Goal: Task Accomplishment & Management: Manage account settings

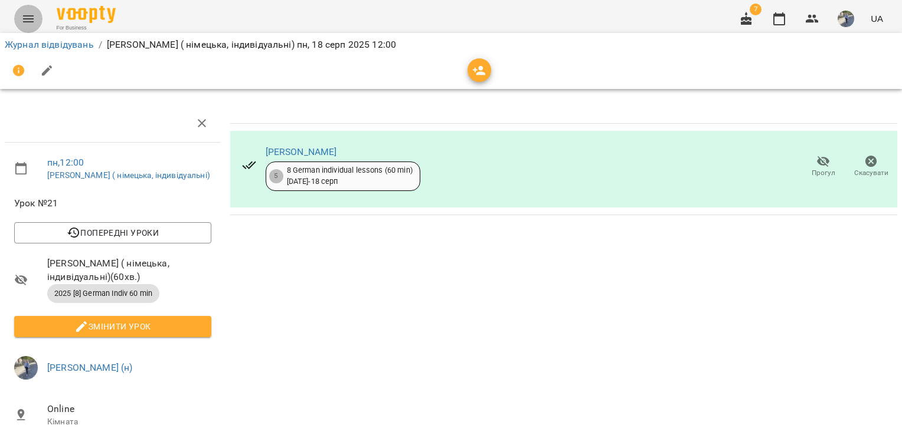
click at [30, 19] on icon "Menu" at bounding box center [28, 18] width 11 height 7
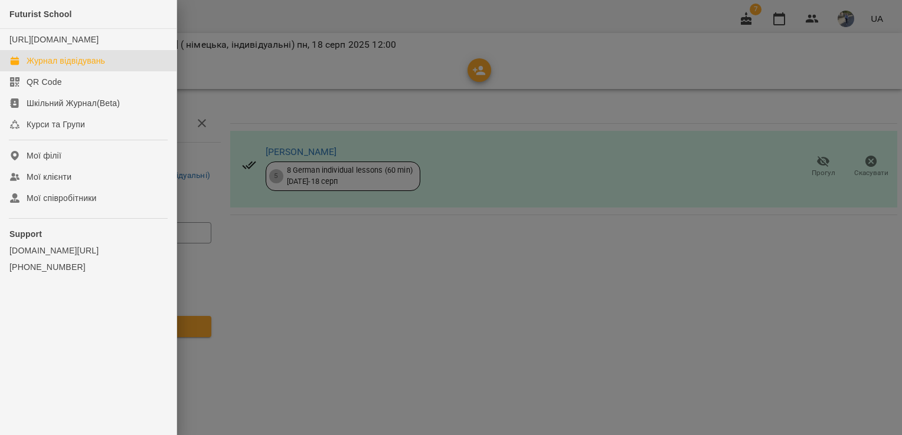
click at [71, 67] on div "Журнал відвідувань" at bounding box center [66, 61] width 78 height 12
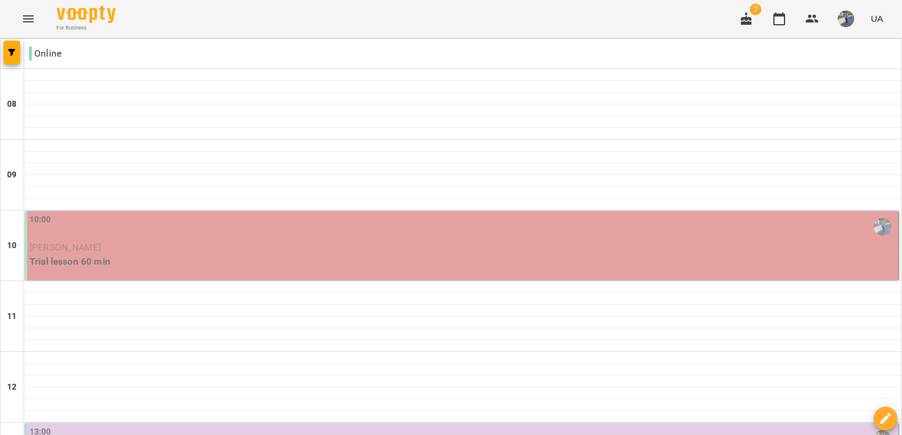
scroll to position [158, 0]
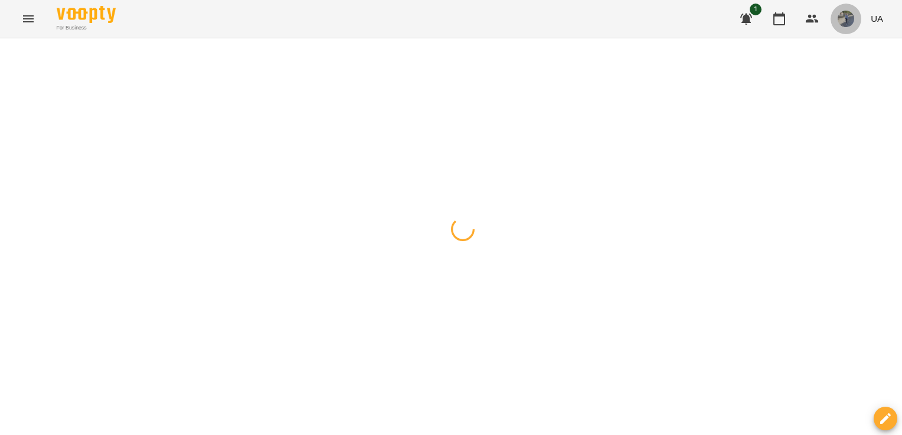
click at [841, 19] on img "button" at bounding box center [845, 19] width 17 height 17
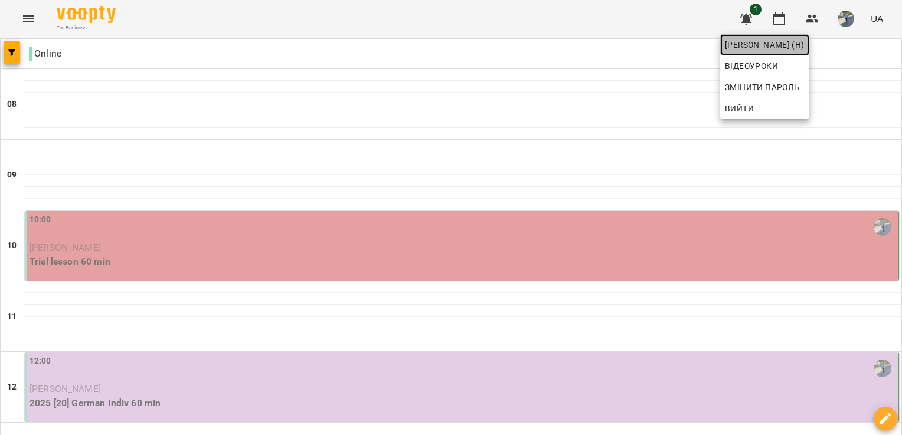
click at [793, 50] on span "[PERSON_NAME] (н)" at bounding box center [765, 45] width 80 height 14
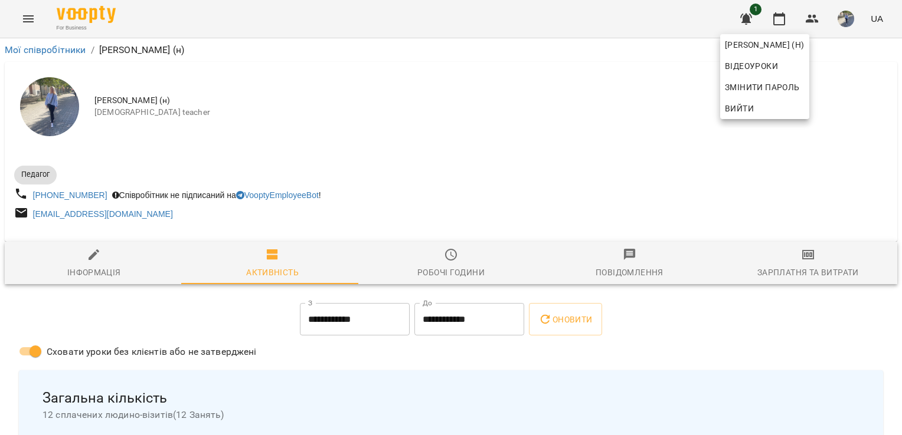
drag, startPoint x: 897, startPoint y: 124, endPoint x: 903, endPoint y: 163, distance: 39.4
drag, startPoint x: 899, startPoint y: 117, endPoint x: 903, endPoint y: 175, distance: 58.0
click at [453, 257] on div at bounding box center [451, 217] width 902 height 435
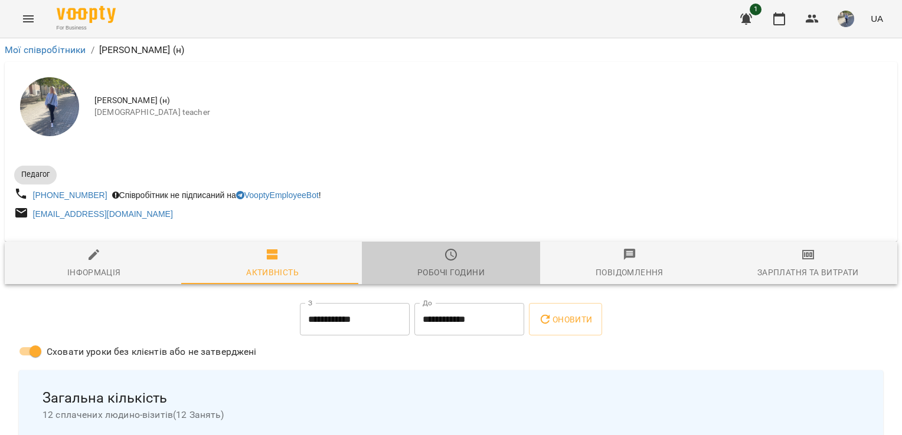
click at [451, 267] on div "Робочі години" at bounding box center [450, 273] width 67 height 14
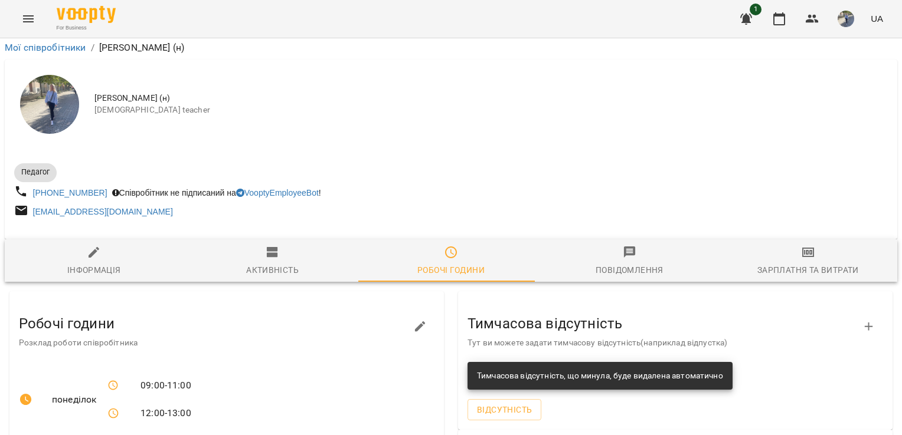
scroll to position [496, 0]
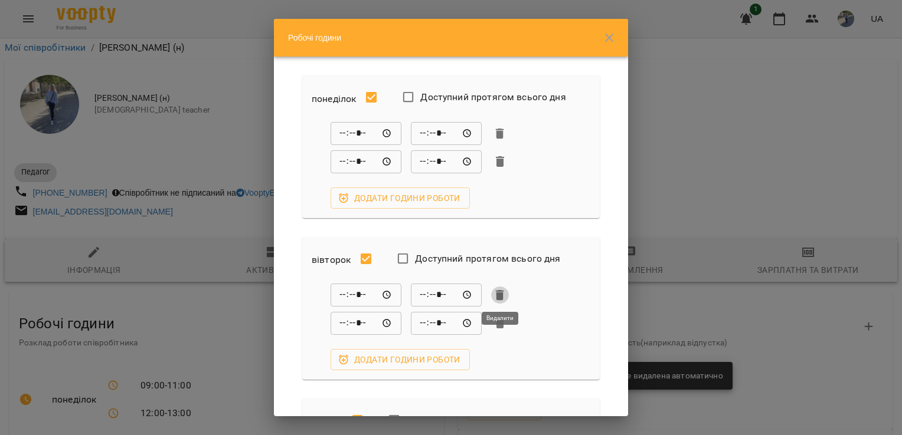
click at [502, 295] on icon "button" at bounding box center [500, 295] width 8 height 11
type input "*****"
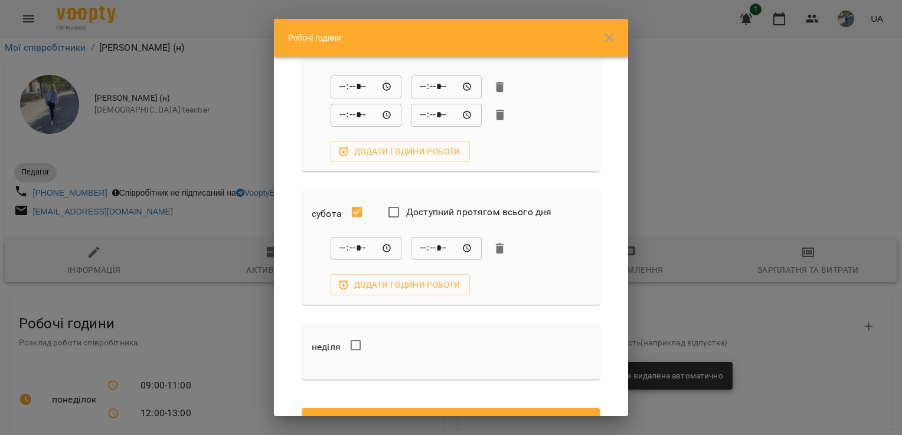
scroll to position [674, 0]
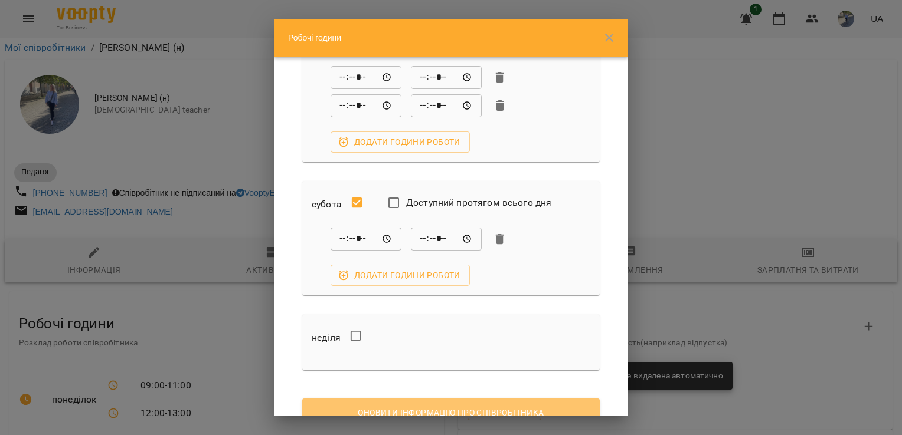
click at [531, 402] on button "Оновити інформацію про співробітника" at bounding box center [450, 413] width 297 height 28
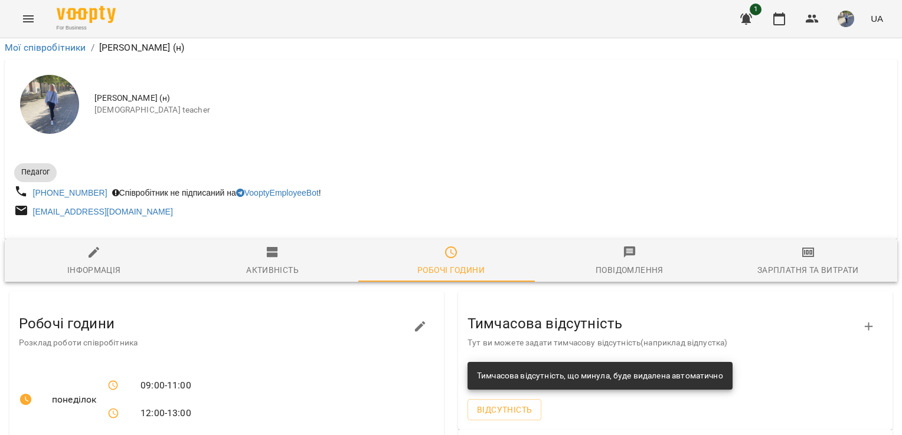
scroll to position [467, 0]
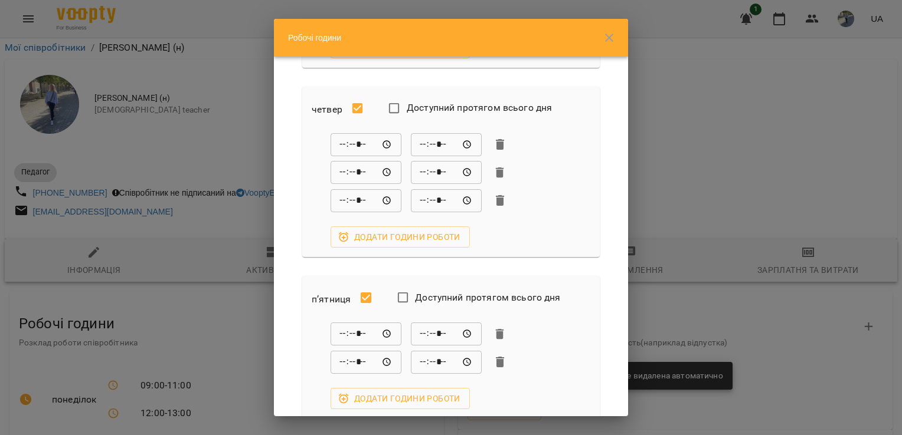
scroll to position [451, 0]
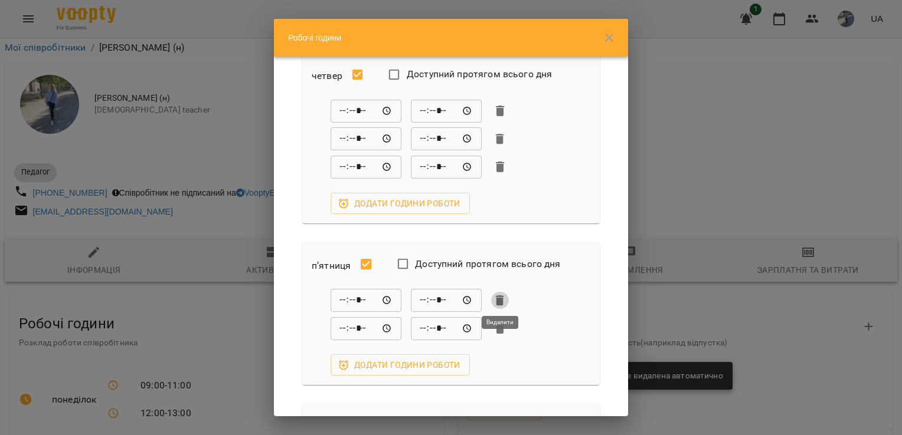
click at [498, 296] on icon "button" at bounding box center [500, 301] width 8 height 11
type input "*****"
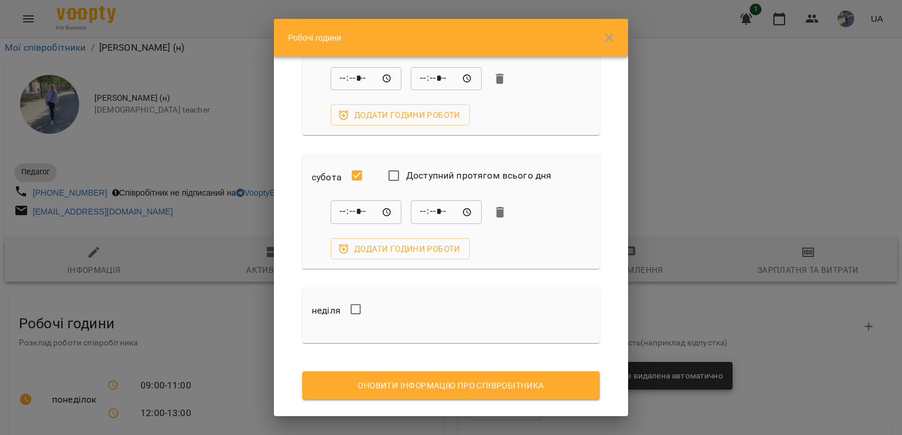
scroll to position [693, 0]
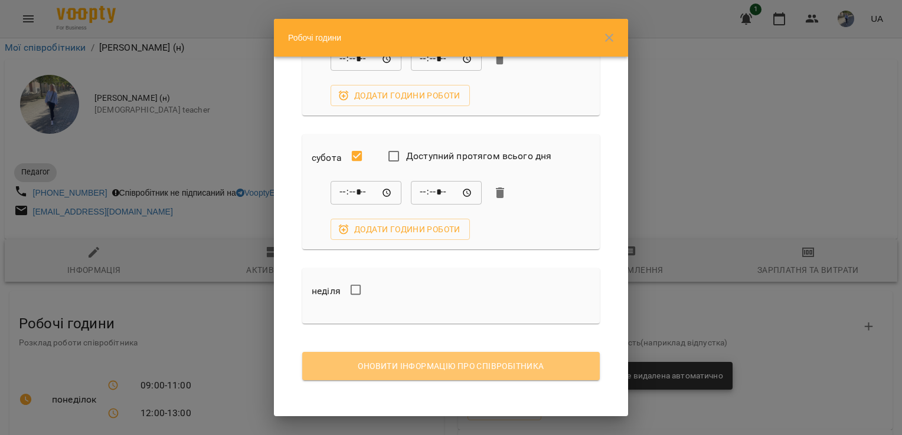
click at [483, 361] on span "Оновити інформацію про співробітника" at bounding box center [451, 366] width 279 height 14
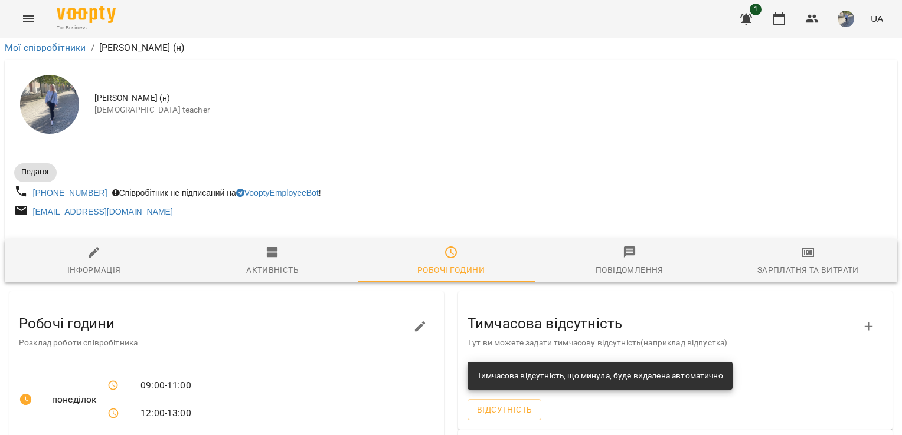
scroll to position [0, 0]
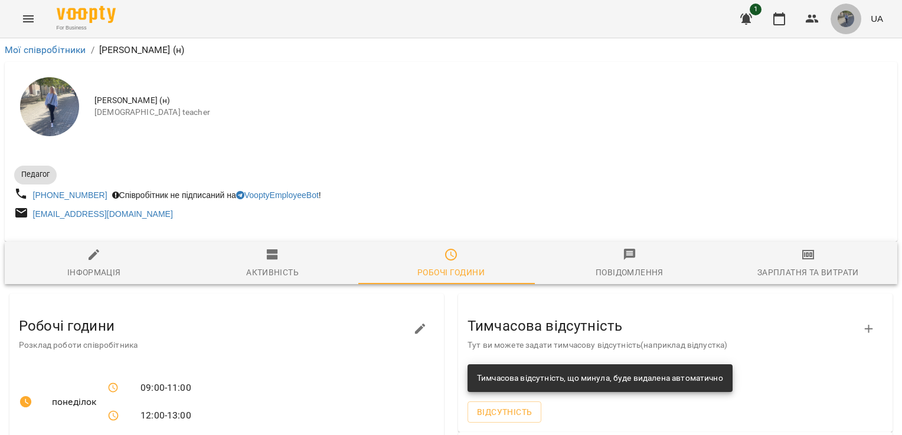
click at [843, 22] on img "button" at bounding box center [845, 19] width 17 height 17
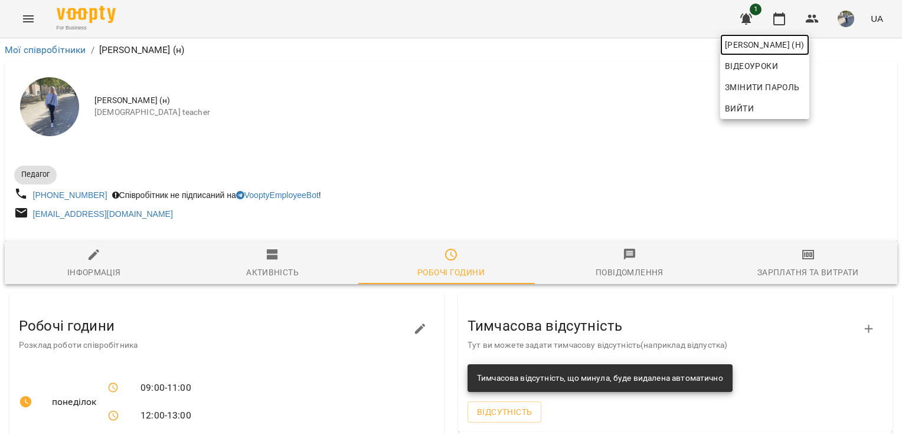
click at [745, 46] on span "[PERSON_NAME] (н)" at bounding box center [765, 45] width 80 height 14
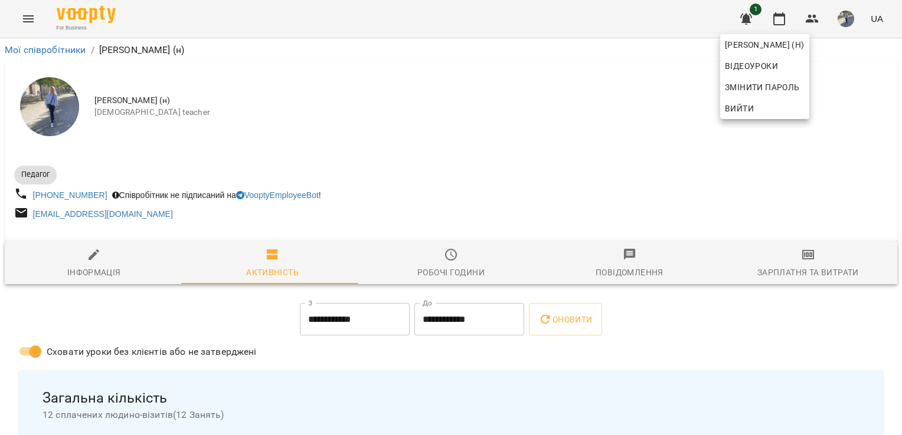
click at [28, 19] on div at bounding box center [451, 217] width 902 height 435
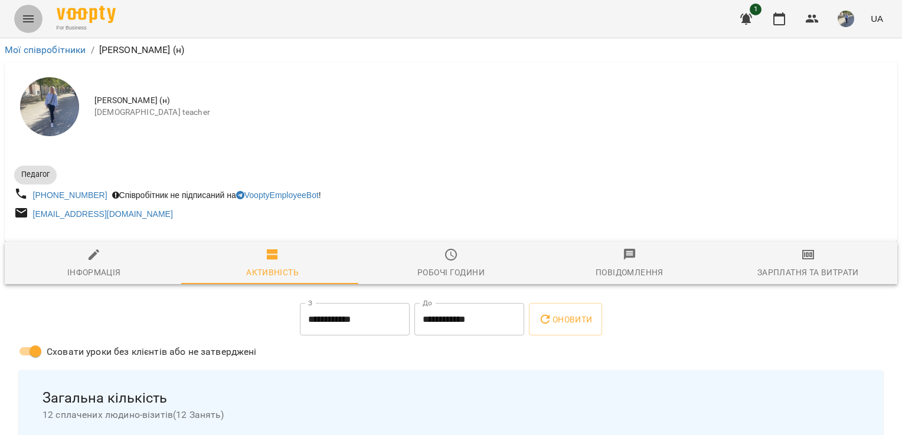
click at [28, 19] on icon "Menu" at bounding box center [28, 18] width 11 height 7
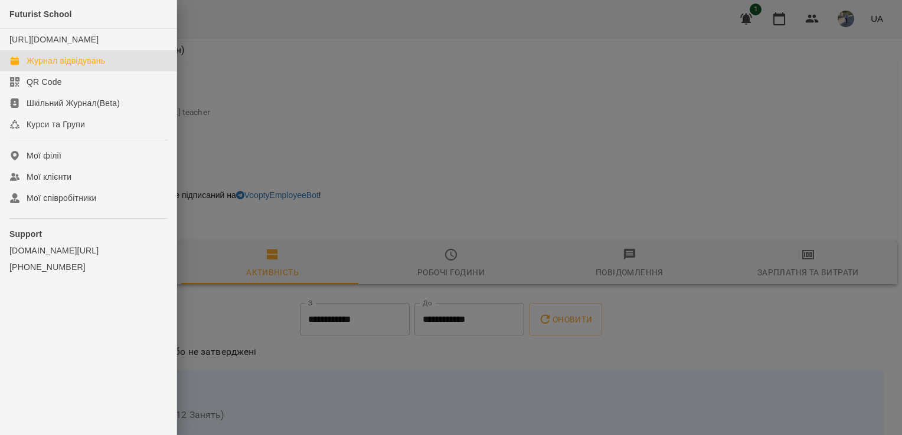
click at [70, 67] on div "Журнал відвідувань" at bounding box center [66, 61] width 78 height 12
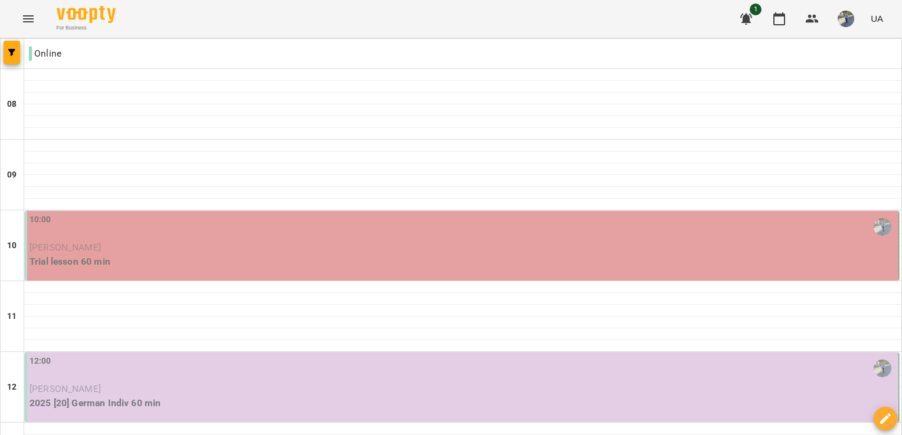
click at [130, 230] on div "10:00" at bounding box center [463, 227] width 866 height 27
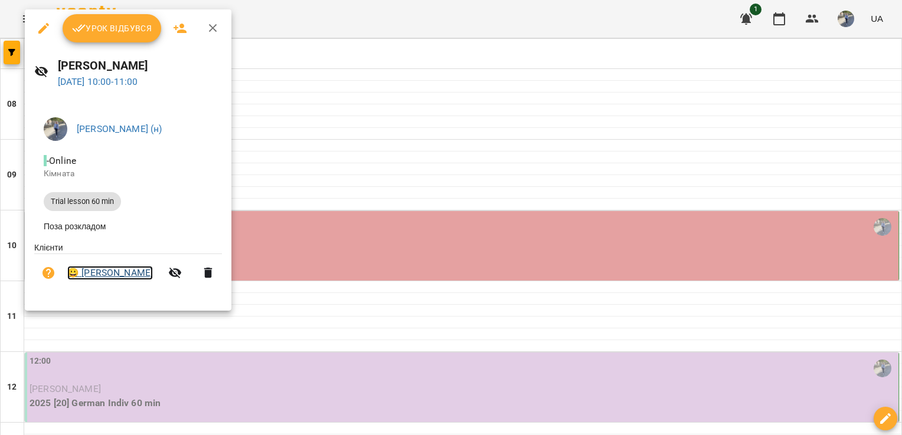
click at [122, 273] on link "😀 Kateryna Kiyanitsa" at bounding box center [110, 273] width 86 height 14
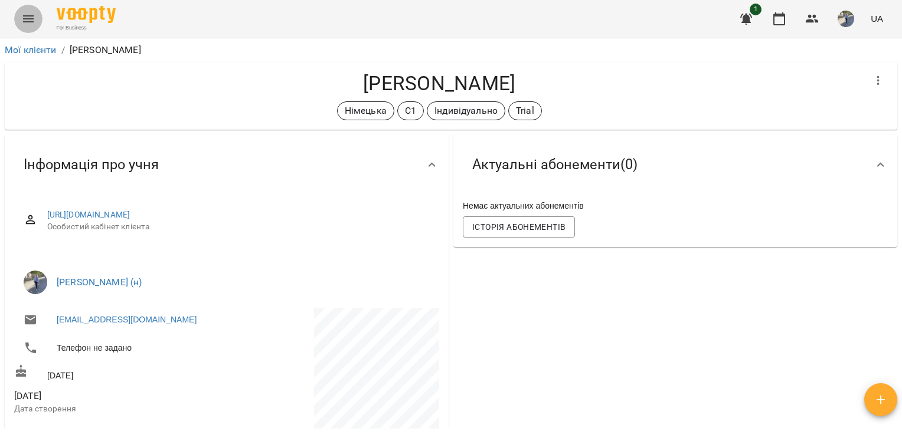
click at [26, 22] on icon "Menu" at bounding box center [28, 18] width 11 height 7
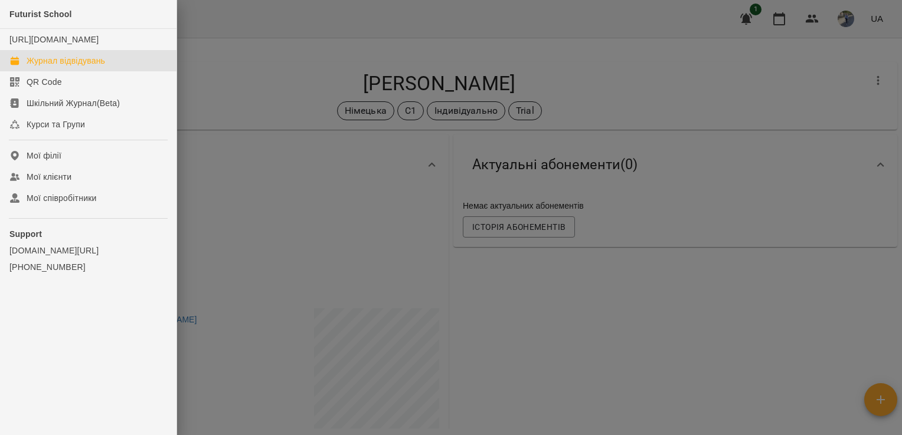
click at [90, 67] on div "Журнал відвідувань" at bounding box center [66, 61] width 78 height 12
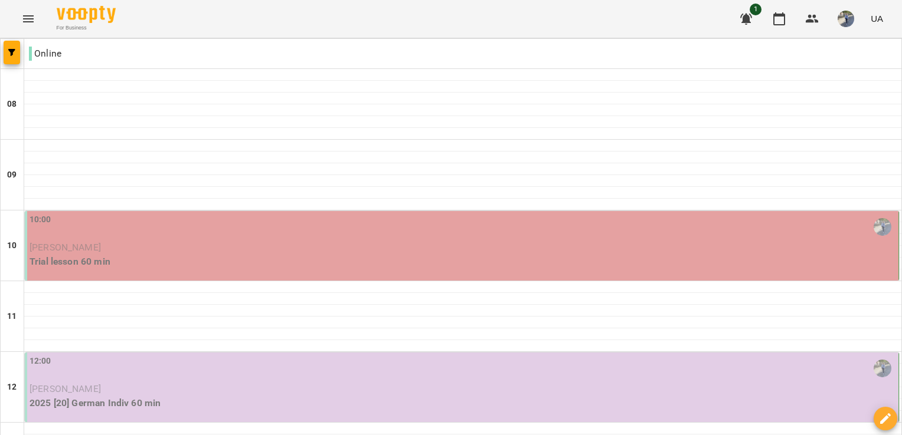
scroll to position [105, 0]
click at [847, 18] on img "button" at bounding box center [845, 19] width 17 height 17
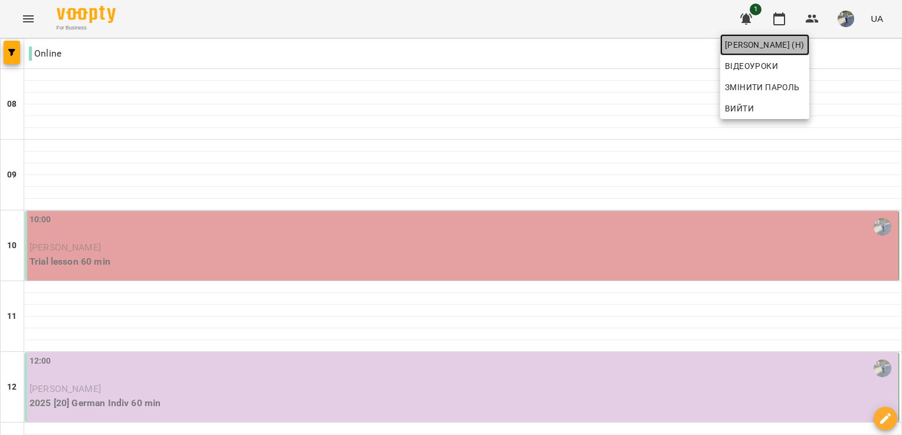
click at [792, 41] on span "[PERSON_NAME] (н)" at bounding box center [765, 45] width 80 height 14
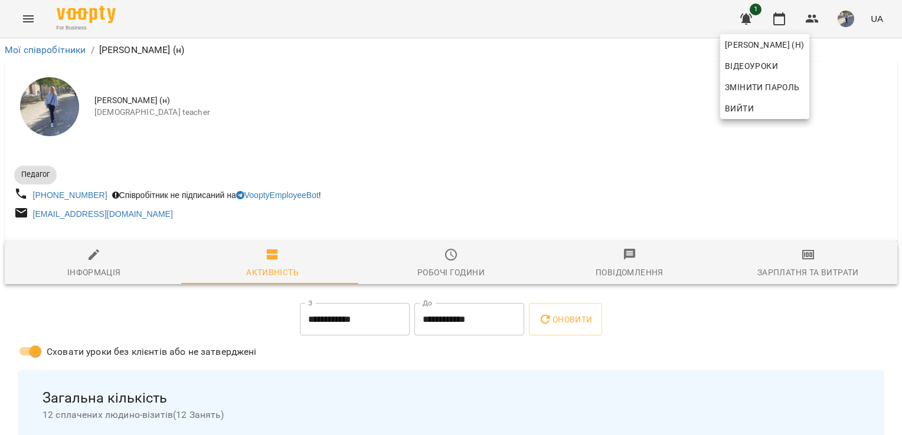
click at [895, 77] on div at bounding box center [451, 217] width 902 height 435
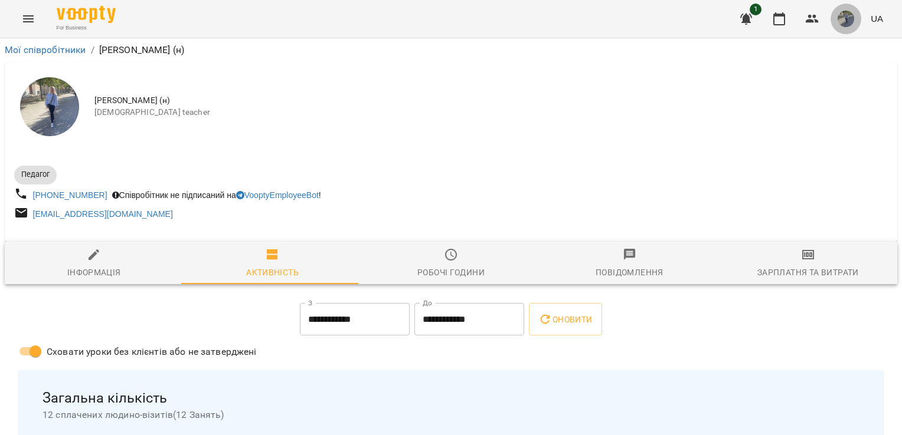
click at [850, 18] on img "button" at bounding box center [845, 19] width 17 height 17
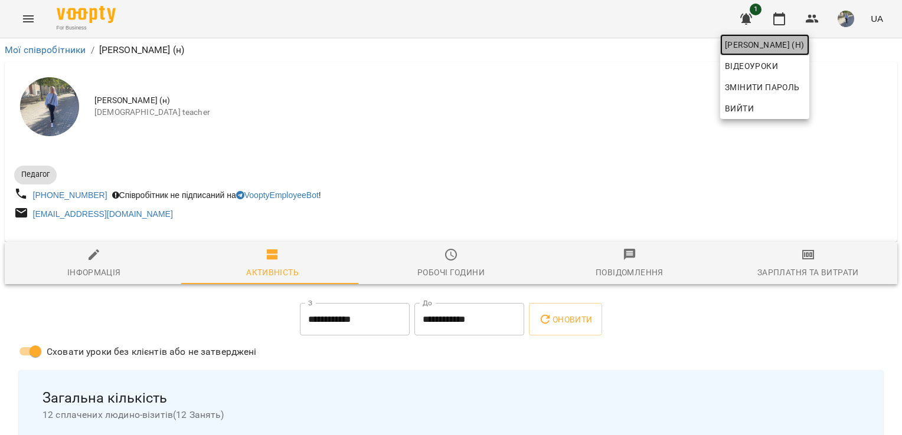
click at [804, 39] on span "[PERSON_NAME] (н)" at bounding box center [765, 45] width 80 height 14
click at [754, 343] on div at bounding box center [451, 217] width 902 height 435
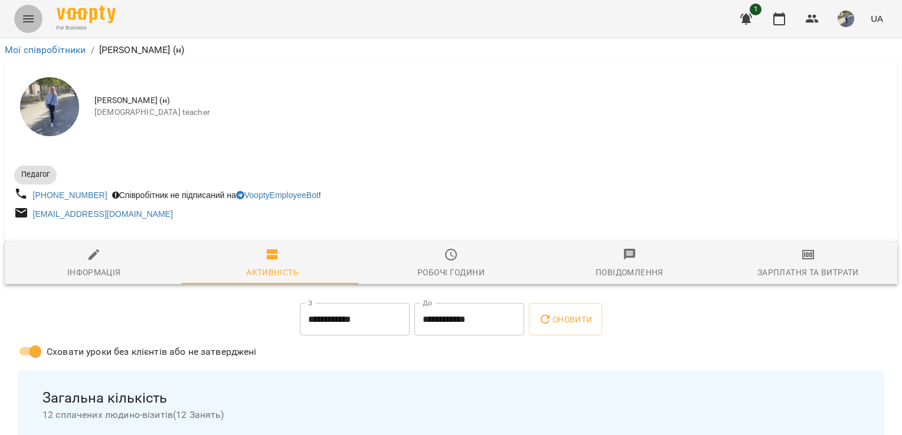
click at [28, 19] on icon "Menu" at bounding box center [28, 19] width 14 height 14
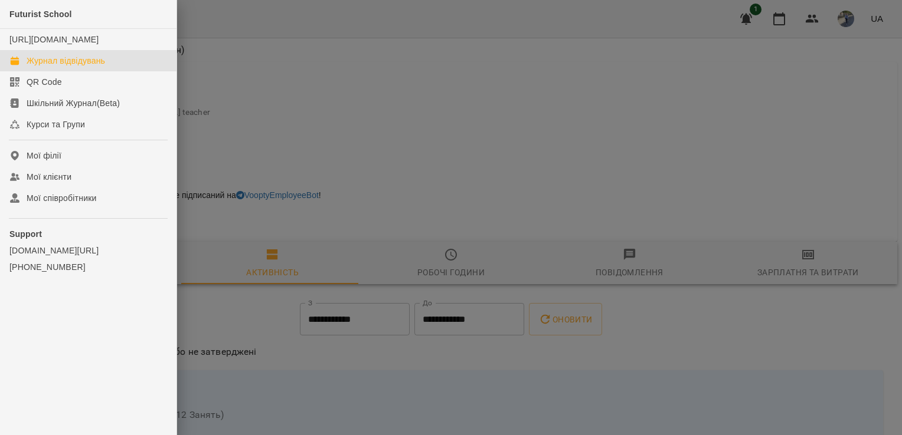
click at [73, 67] on div "Журнал відвідувань" at bounding box center [66, 61] width 78 height 12
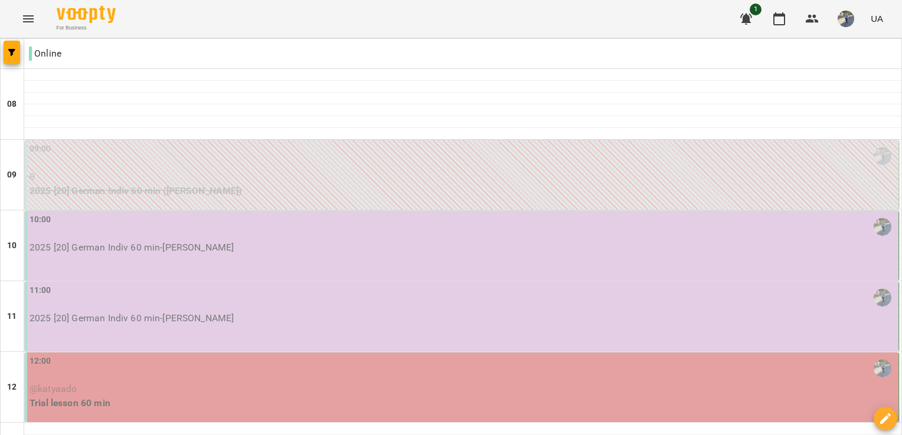
scroll to position [117, 0]
click at [255, 355] on div "12:00" at bounding box center [463, 368] width 866 height 27
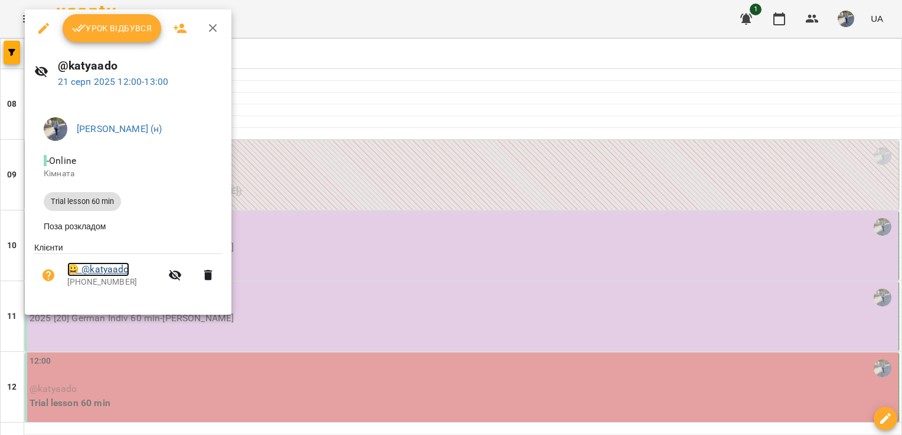
click at [117, 274] on link "😀 @katyaado" at bounding box center [98, 270] width 62 height 14
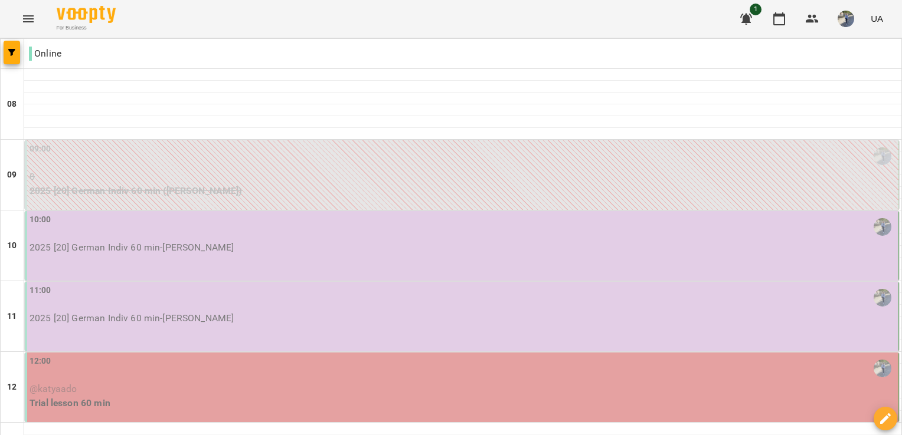
scroll to position [31, 0]
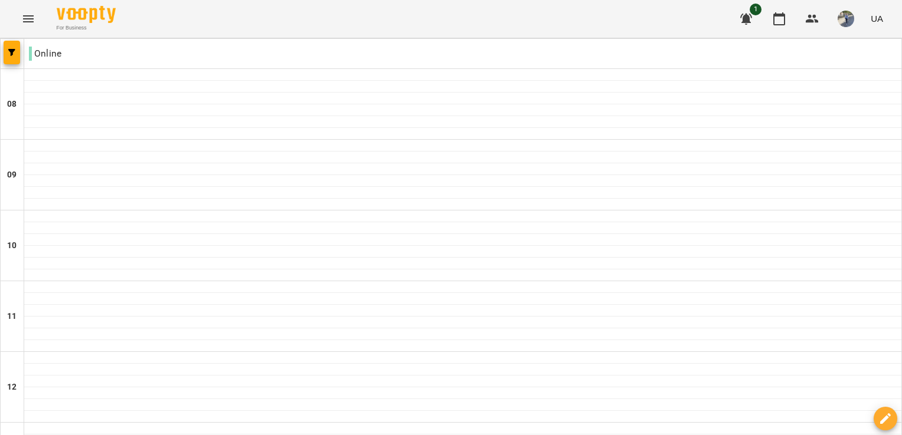
scroll to position [536, 0]
type input "**********"
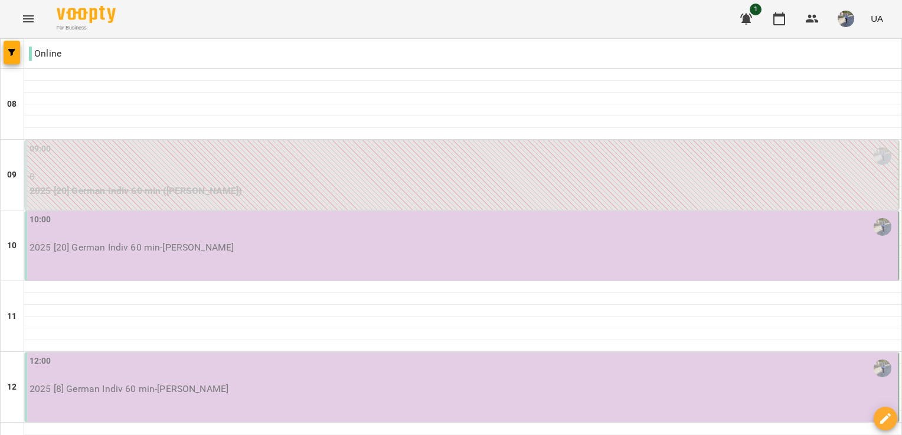
scroll to position [114, 0]
type input "**********"
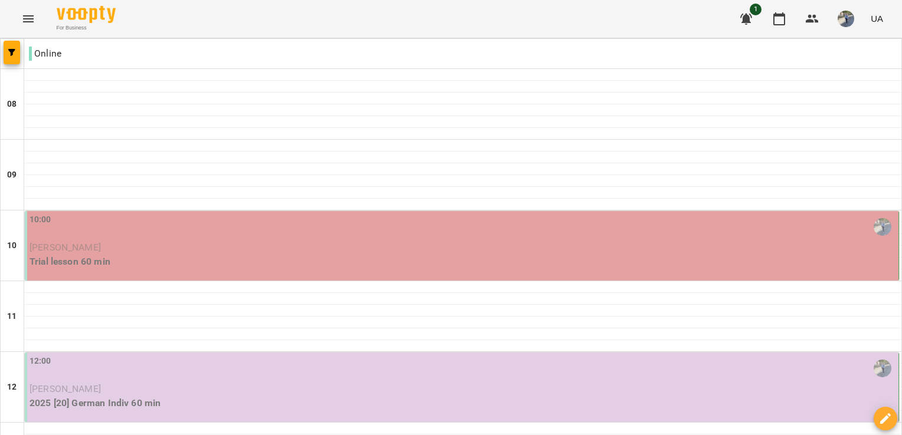
scroll to position [146, 0]
